Goal: Information Seeking & Learning: Learn about a topic

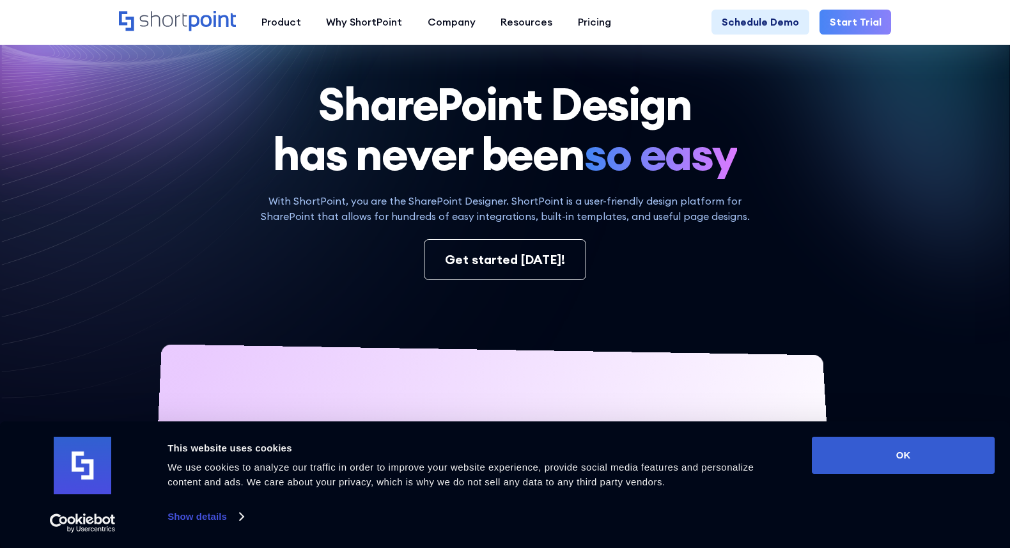
scroll to position [64, 0]
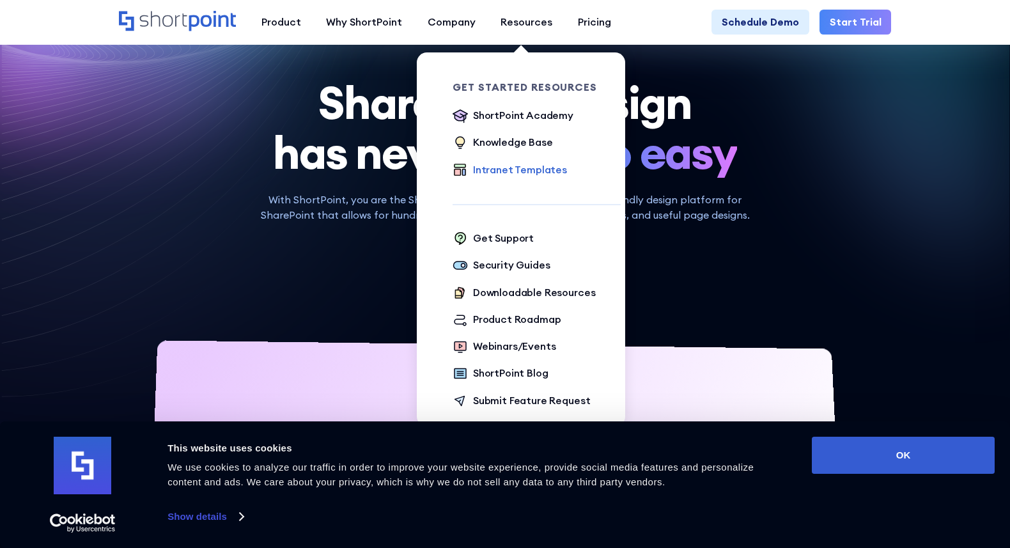
click at [533, 169] on div "Intranet Templates" at bounding box center [520, 169] width 94 height 15
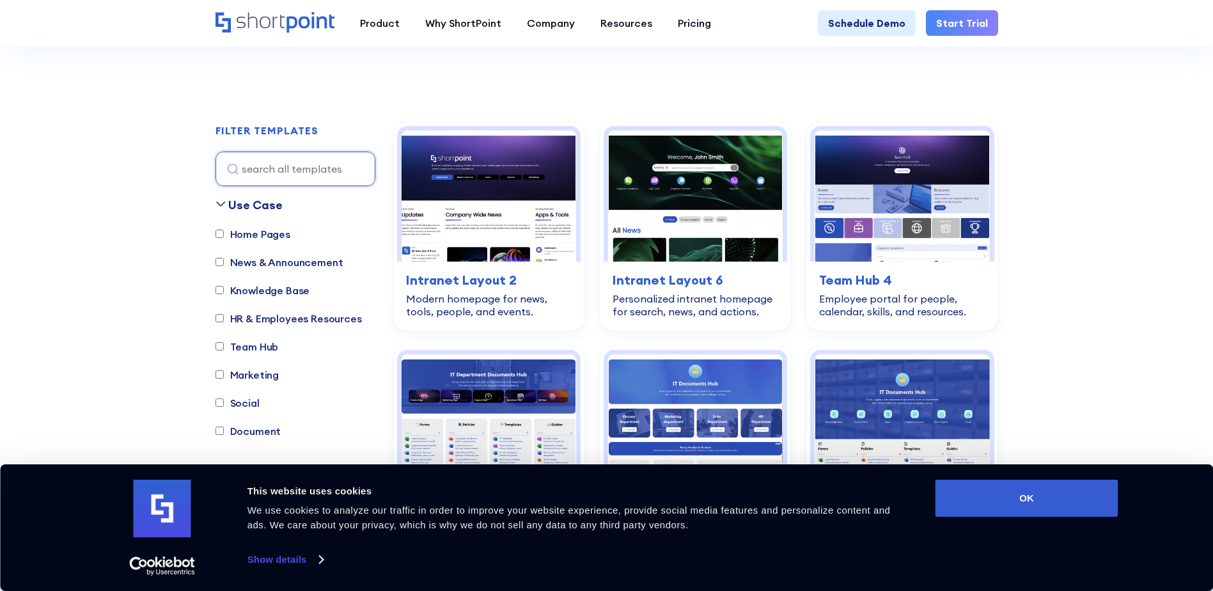
scroll to position [384, 0]
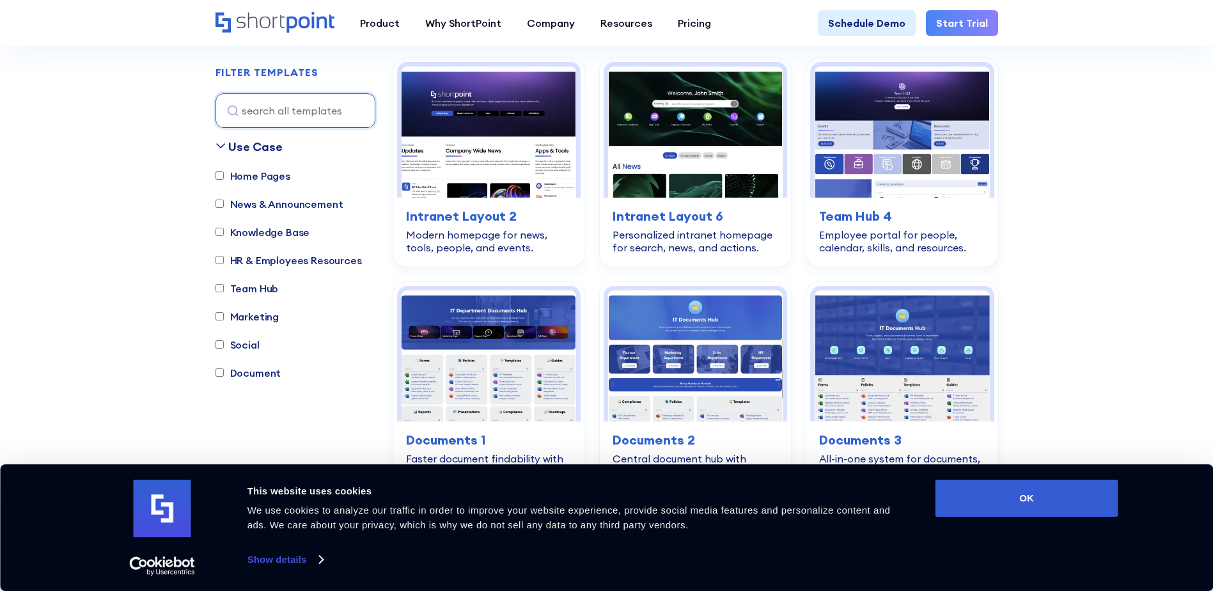
click at [218, 206] on input "News & Announcement" at bounding box center [219, 204] width 8 height 8
checkbox input "true"
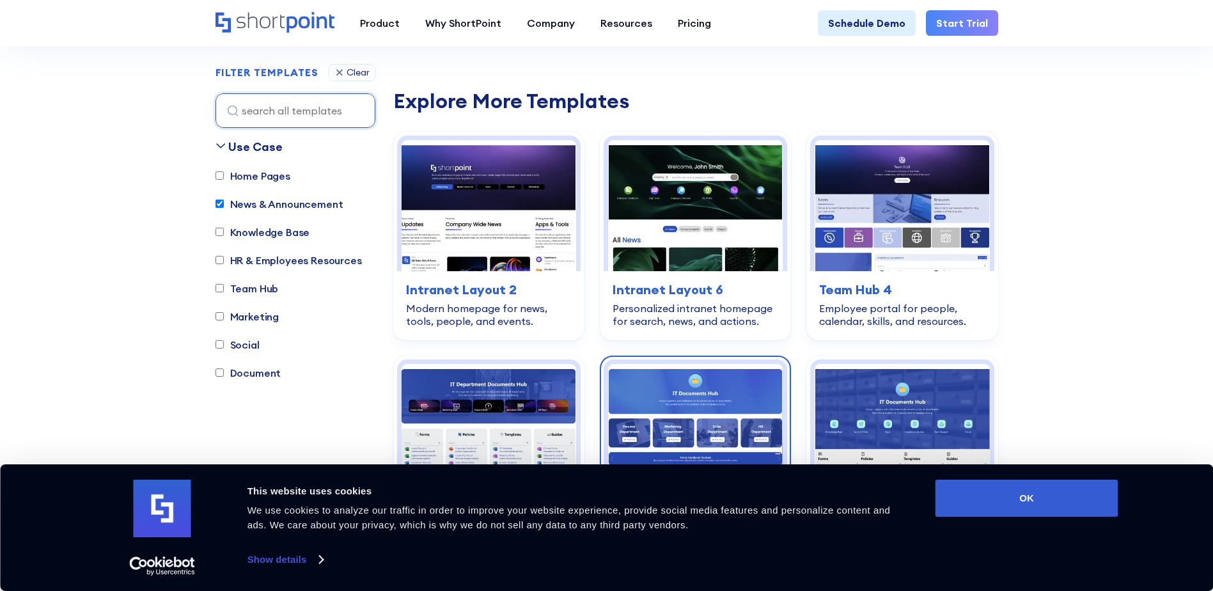
scroll to position [825, 0]
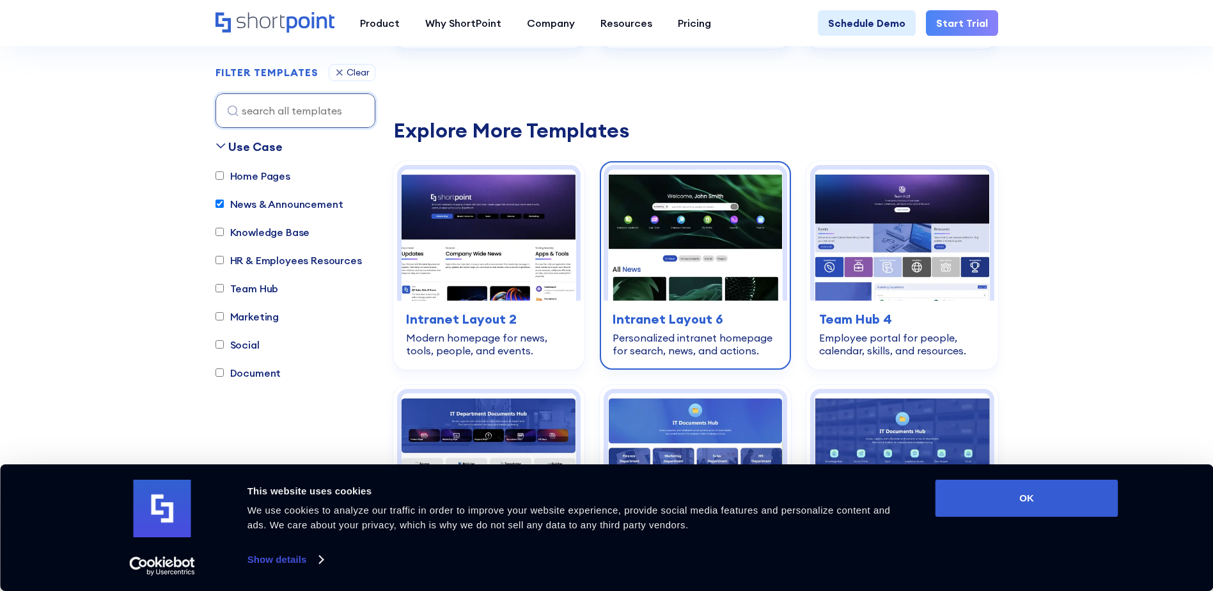
click at [689, 244] on img at bounding box center [695, 234] width 175 height 131
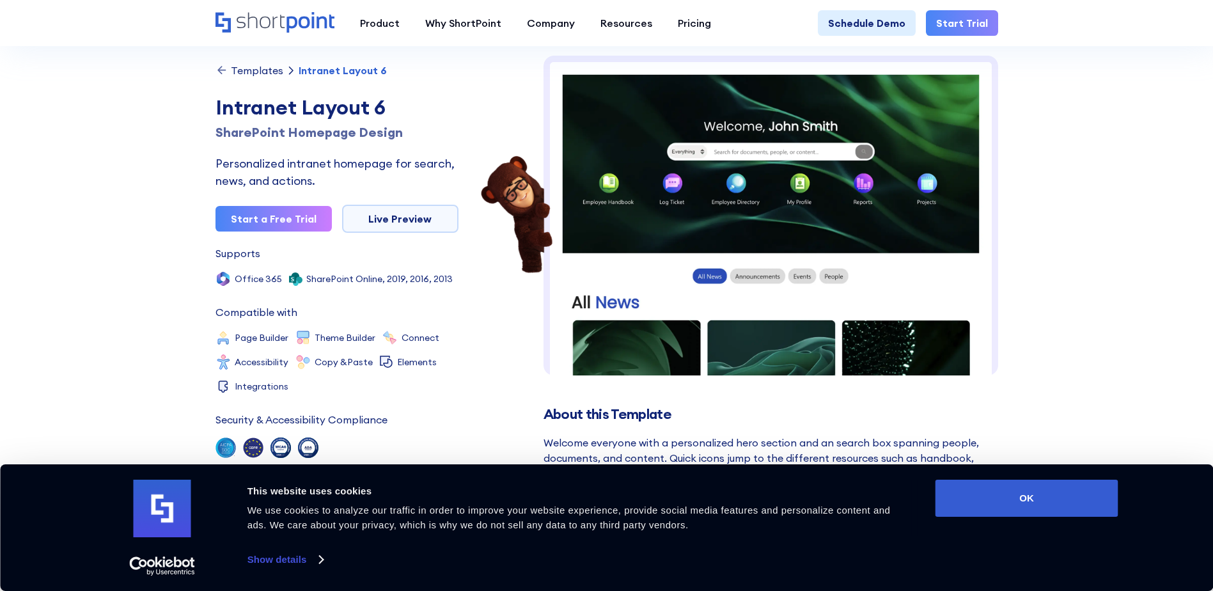
scroll to position [64, 0]
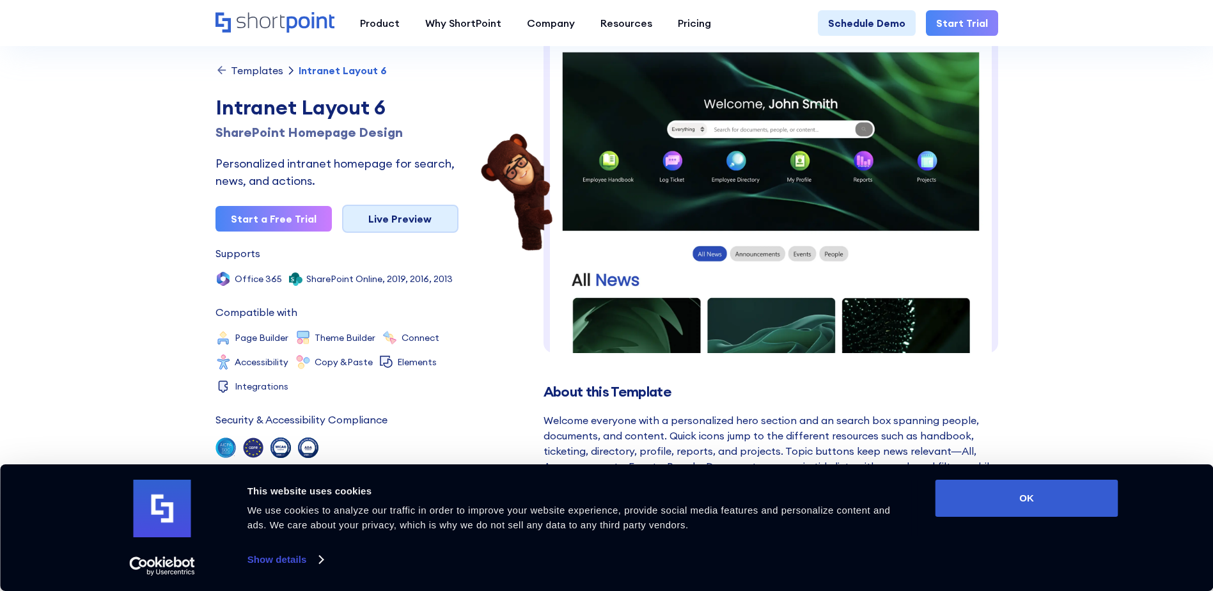
click at [419, 214] on link "Live Preview" at bounding box center [400, 219] width 116 height 28
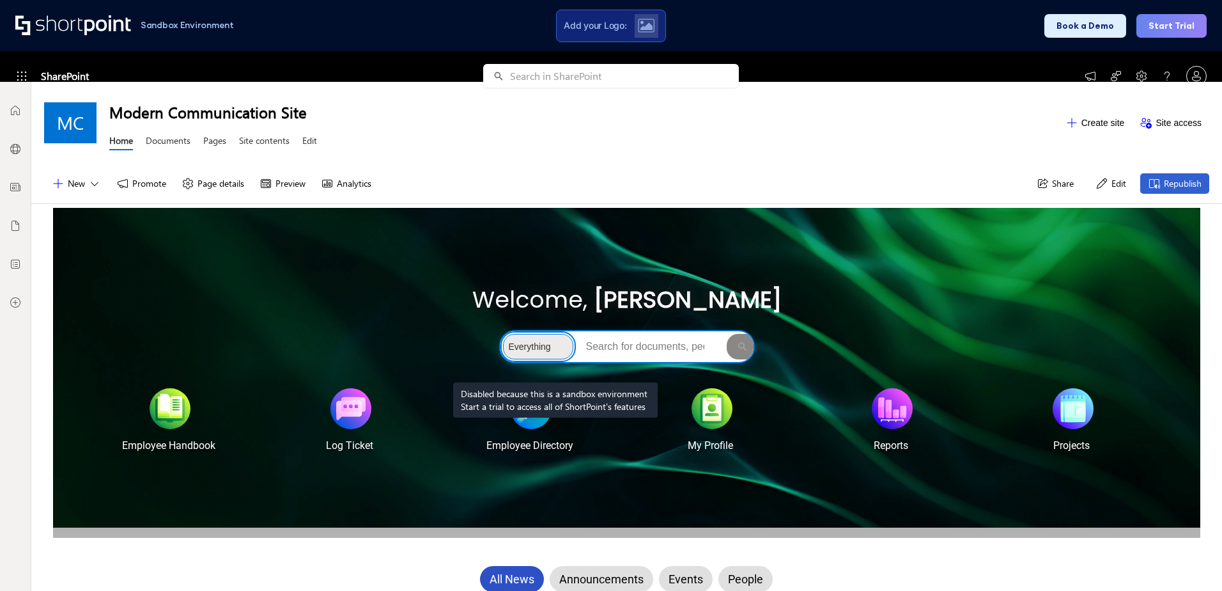
click at [556, 350] on select "Everything People Documents Sites" at bounding box center [538, 347] width 70 height 26
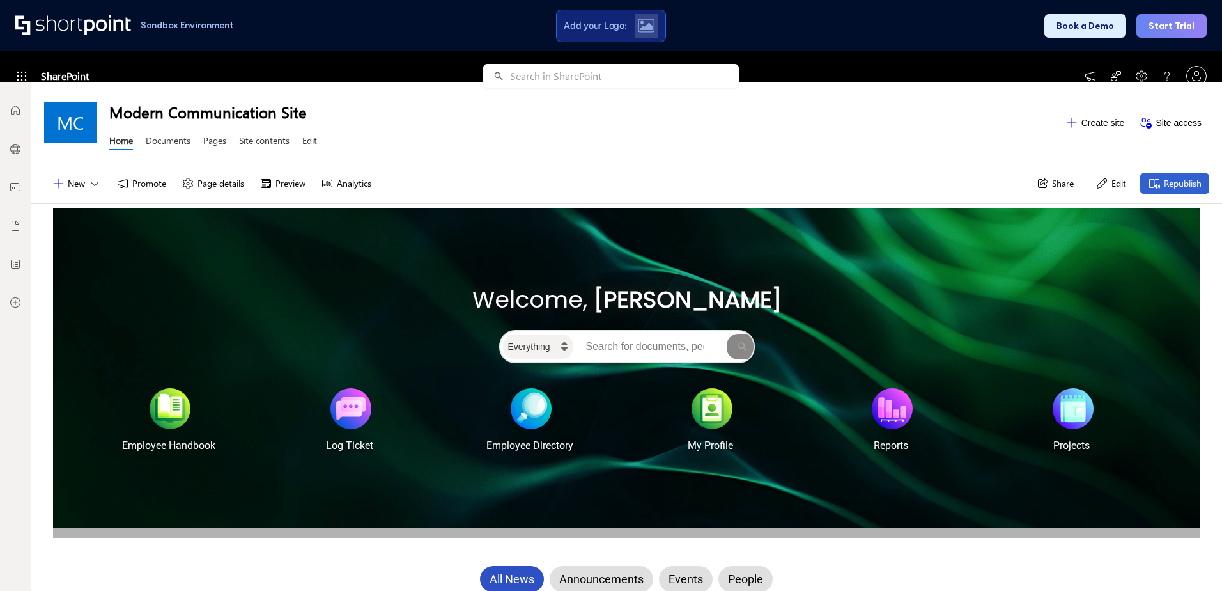
click at [770, 336] on div "Everything People Documents Sites" at bounding box center [627, 346] width 1084 height 59
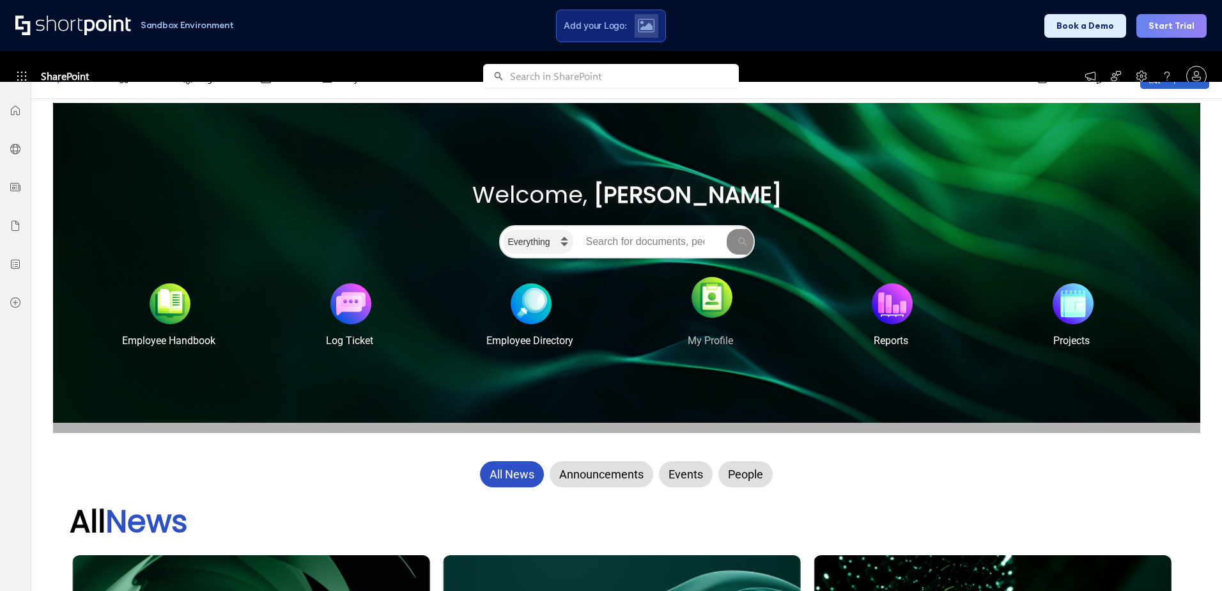
scroll to position [128, 0]
